Goal: Task Accomplishment & Management: Use online tool/utility

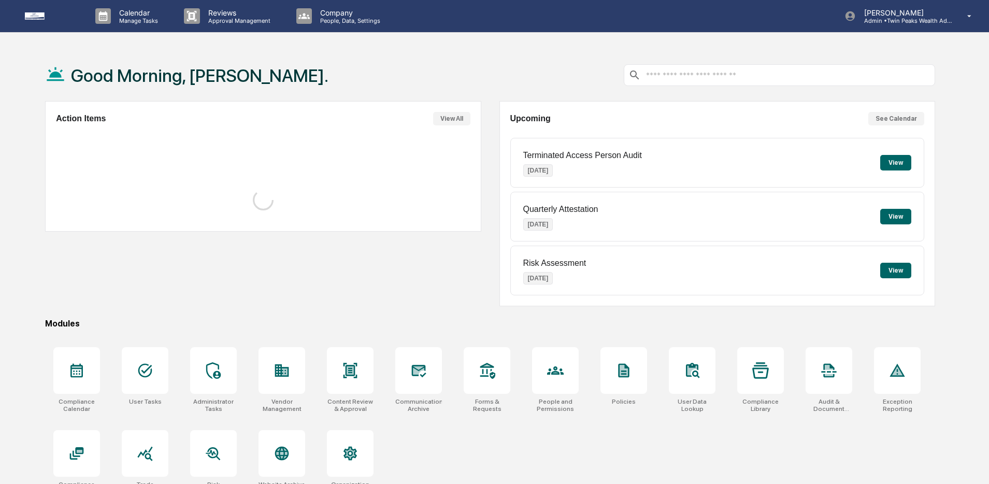
click at [283, 65] on div "Good Morning, [PERSON_NAME]." at bounding box center [490, 75] width 890 height 52
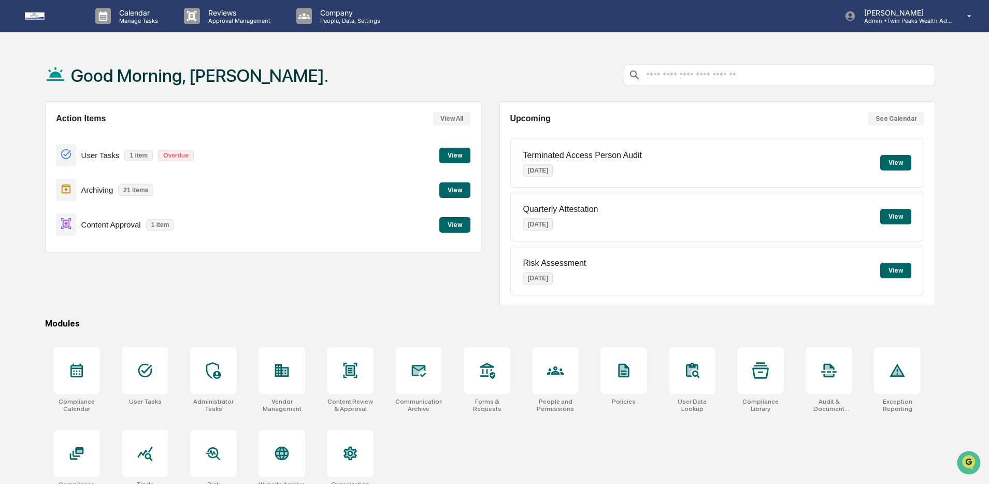
click at [294, 67] on div "Good Morning, [PERSON_NAME]." at bounding box center [490, 75] width 890 height 52
click at [225, 71] on h1 "Good Morning, [PERSON_NAME]." at bounding box center [199, 75] width 257 height 21
click at [314, 66] on div "Good Morning, [PERSON_NAME]." at bounding box center [490, 75] width 890 height 52
click at [481, 281] on div "Action Items View All User Tasks 1 item Overdue View Archiving 21 items View Co…" at bounding box center [490, 203] width 890 height 205
click at [452, 225] on button "View" at bounding box center [454, 225] width 31 height 16
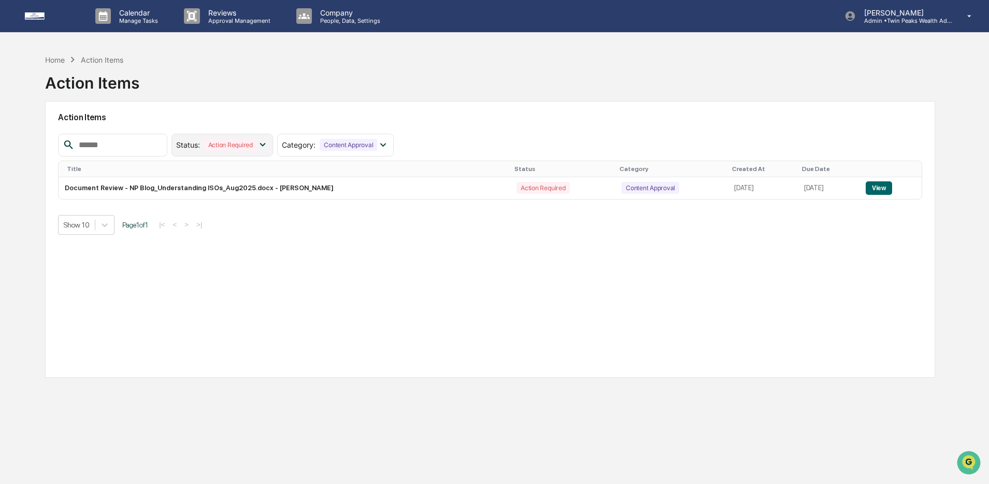
click at [230, 146] on div "Action Required" at bounding box center [230, 145] width 53 height 12
click at [215, 211] on div "Resolved" at bounding box center [211, 212] width 34 height 12
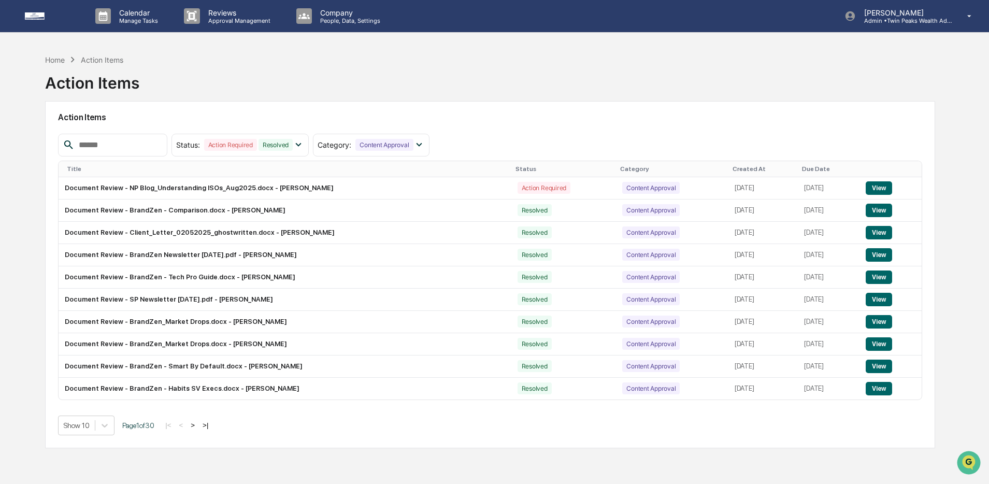
click at [136, 147] on input "text" at bounding box center [119, 144] width 88 height 13
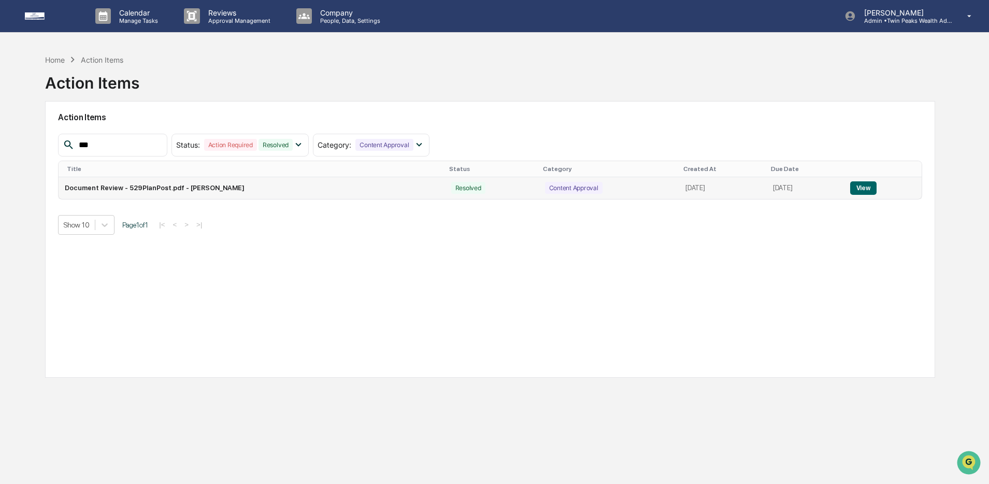
type input "***"
click at [871, 186] on button "View" at bounding box center [863, 187] width 26 height 13
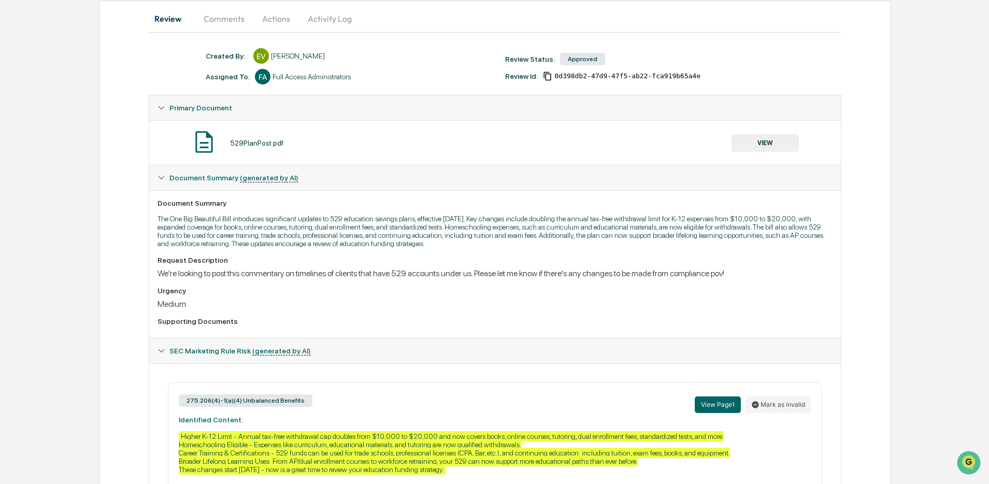
scroll to position [102, 0]
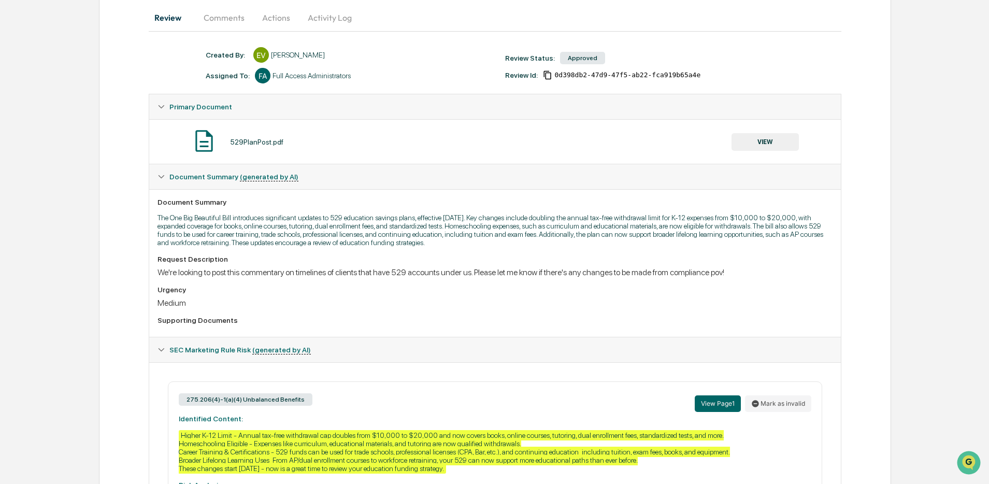
click at [228, 28] on button "Comments" at bounding box center [223, 17] width 57 height 25
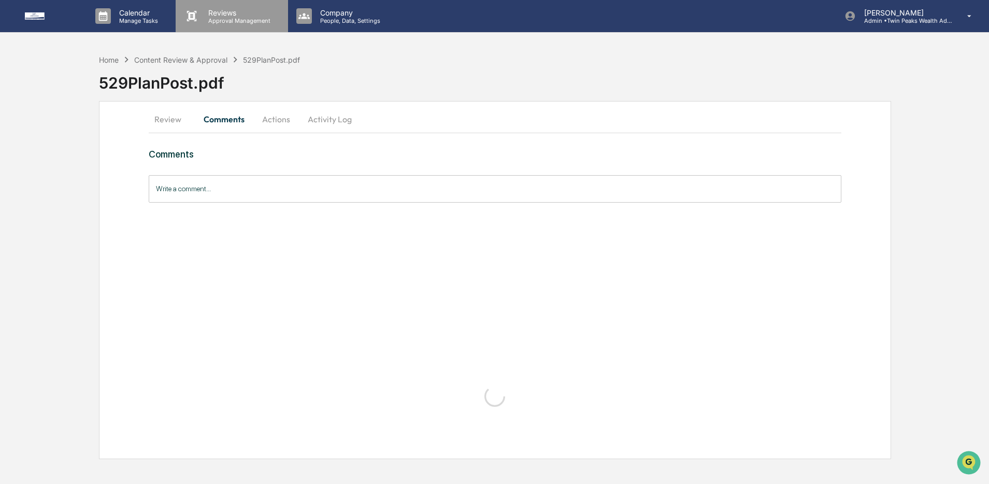
scroll to position [0, 0]
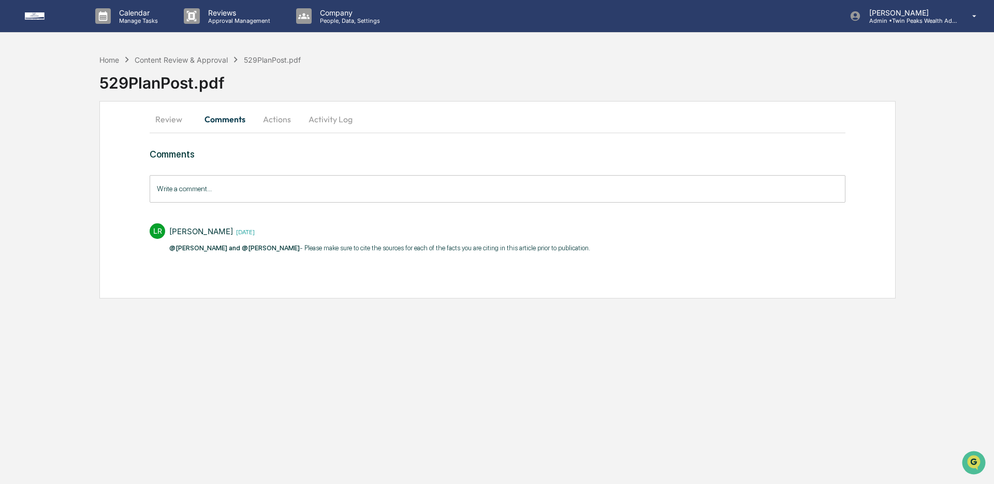
click at [172, 124] on button "Review" at bounding box center [173, 119] width 47 height 25
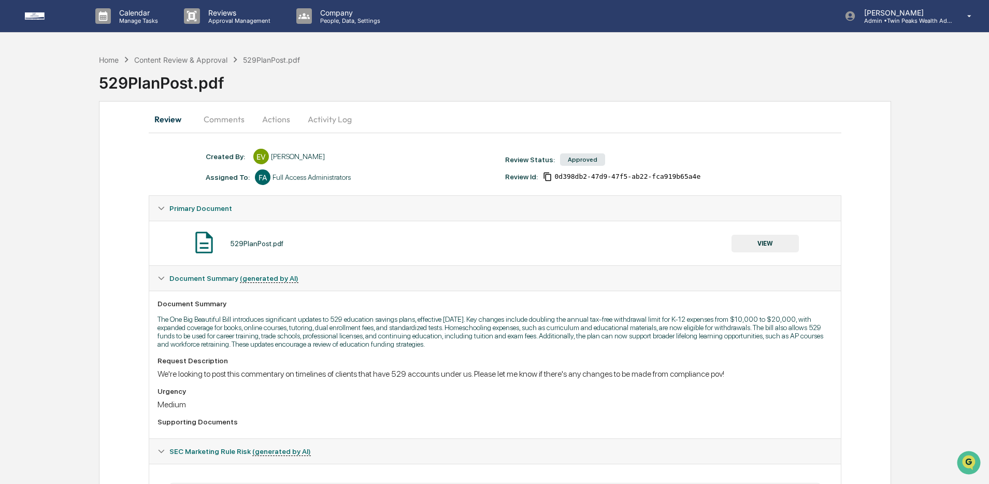
click at [765, 239] on button "VIEW" at bounding box center [764, 244] width 67 height 18
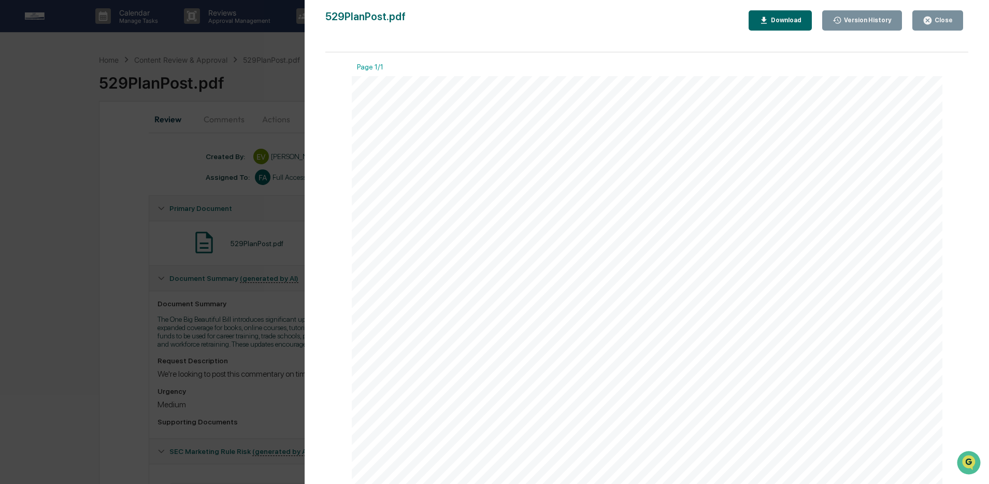
click at [936, 9] on div "Version History [DATE] 07:37 PM [PERSON_NAME] 529PlanPost.pdf Close Version His…" at bounding box center [647, 252] width 684 height 504
click at [938, 17] on div "Close" at bounding box center [942, 20] width 20 height 7
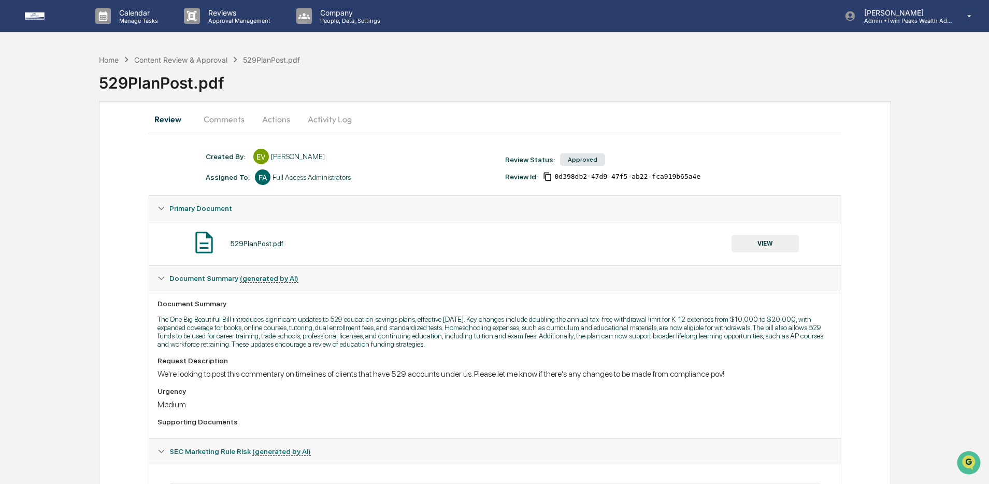
click at [516, 85] on div "529PlanPost.pdf" at bounding box center [544, 78] width 890 height 27
